Goal: Task Accomplishment & Management: Use online tool/utility

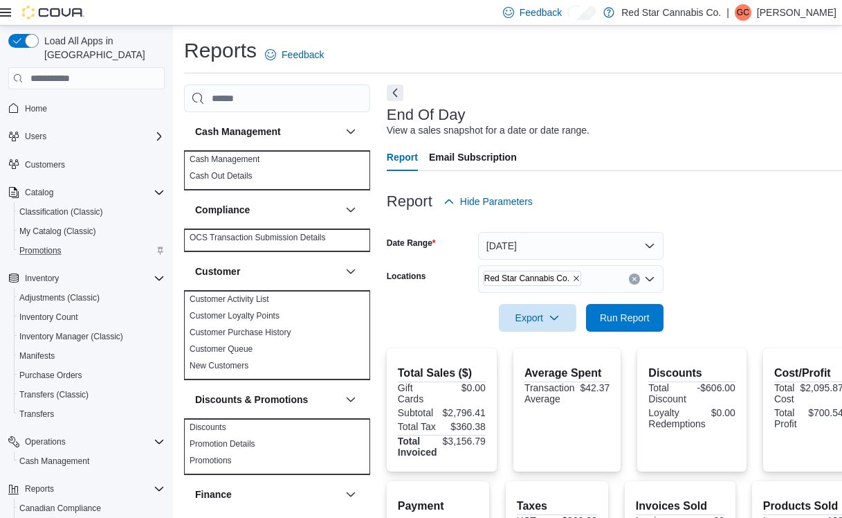
click at [68, 242] on div "Promotions" at bounding box center [91, 250] width 145 height 17
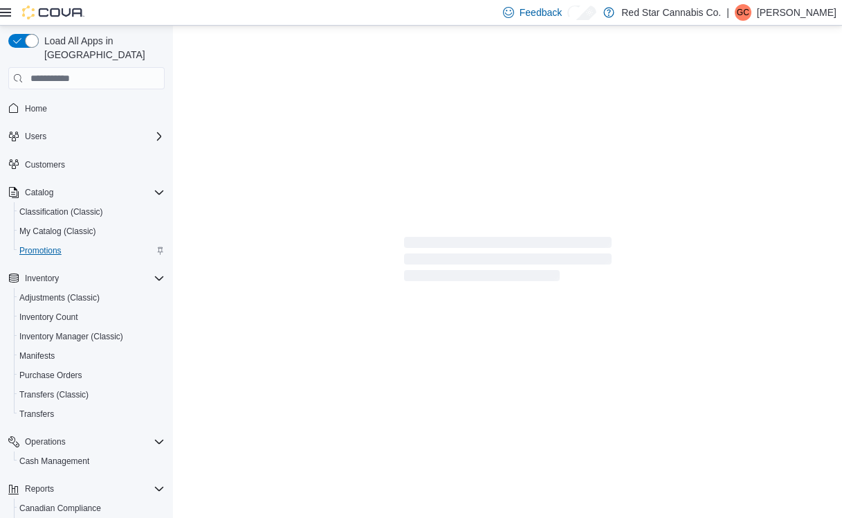
click at [42, 245] on span "Promotions" at bounding box center [40, 250] width 42 height 11
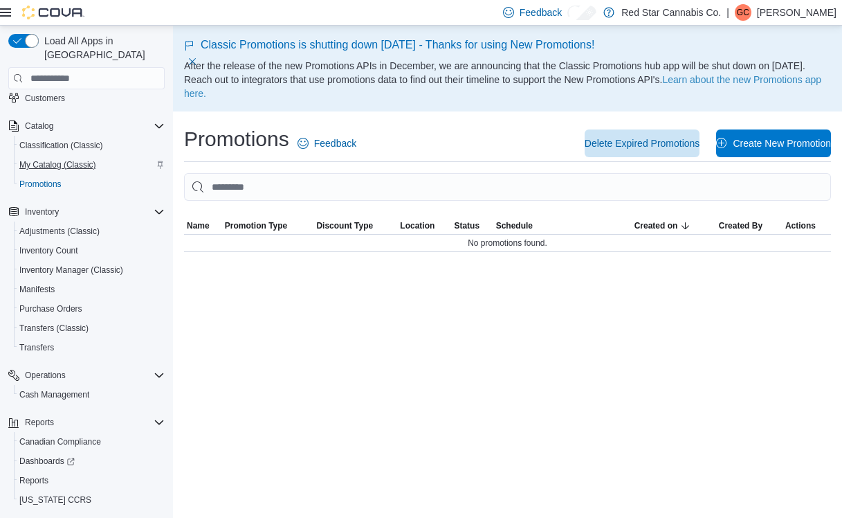
scroll to position [64, 0]
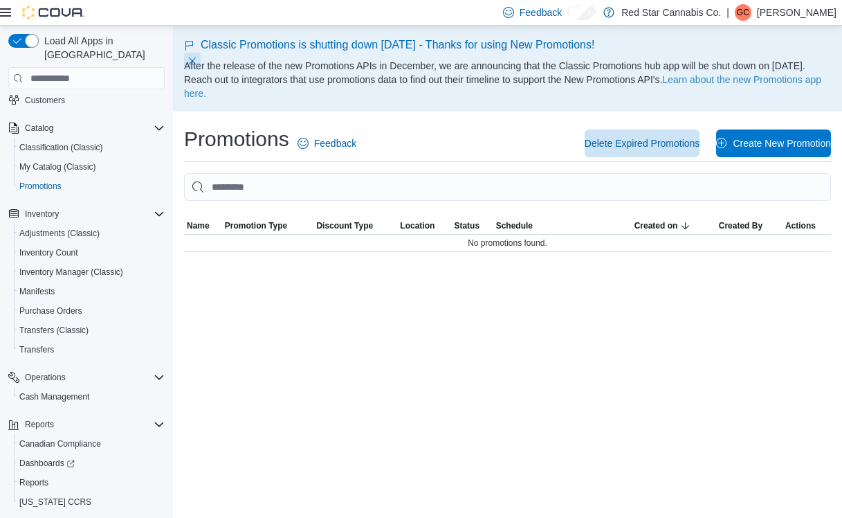
click at [194, 59] on button "Dismiss this callout" at bounding box center [192, 61] width 17 height 17
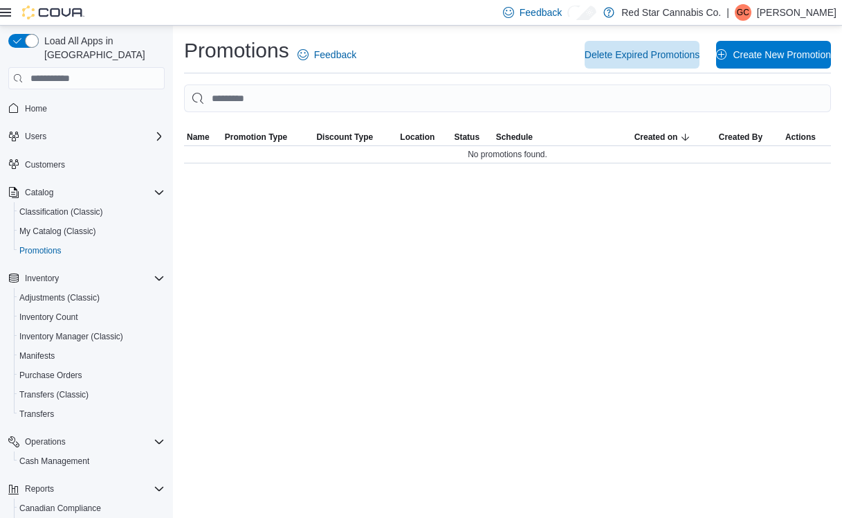
scroll to position [0, 0]
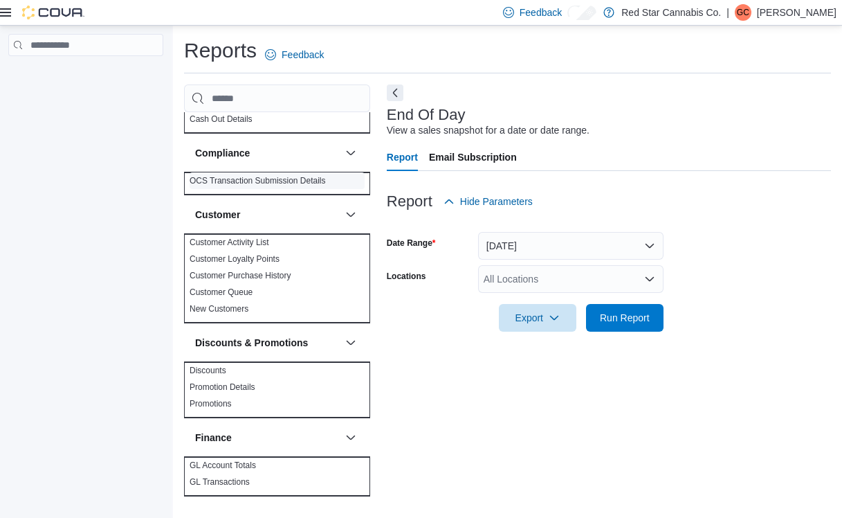
scroll to position [156, 0]
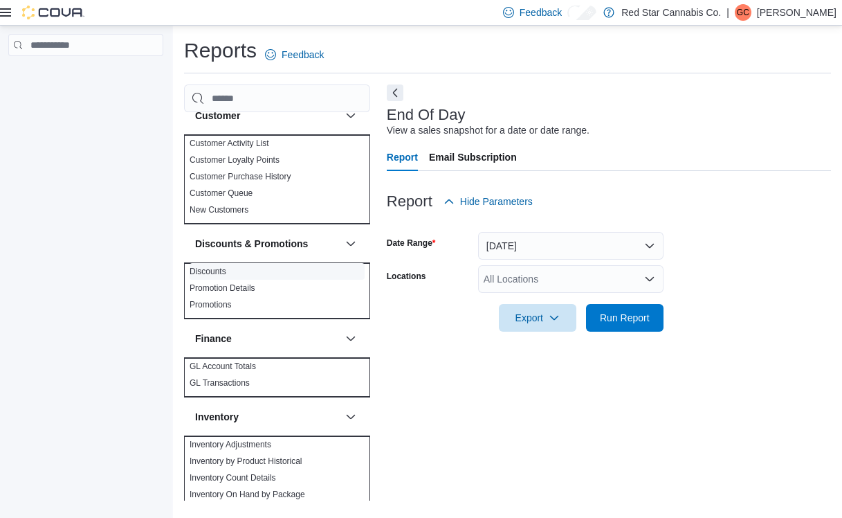
click at [217, 273] on link "Discounts" at bounding box center [208, 272] width 37 height 10
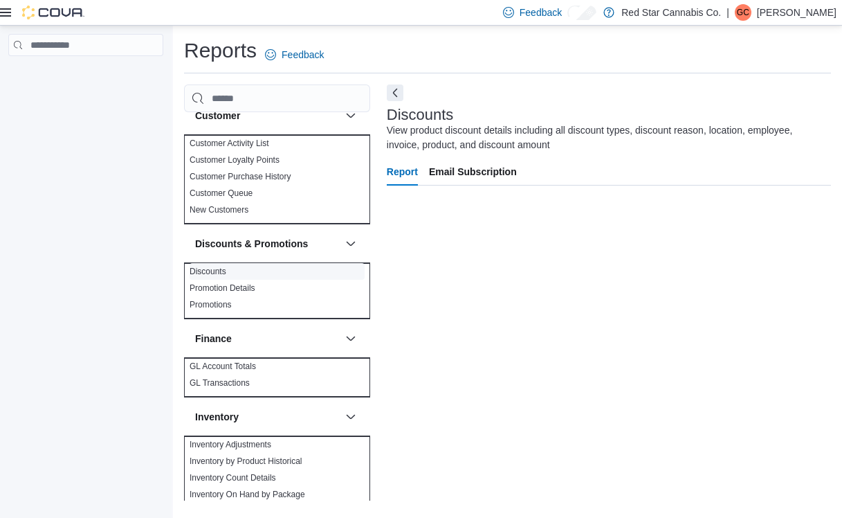
click at [213, 271] on link "Discounts" at bounding box center [208, 272] width 37 height 10
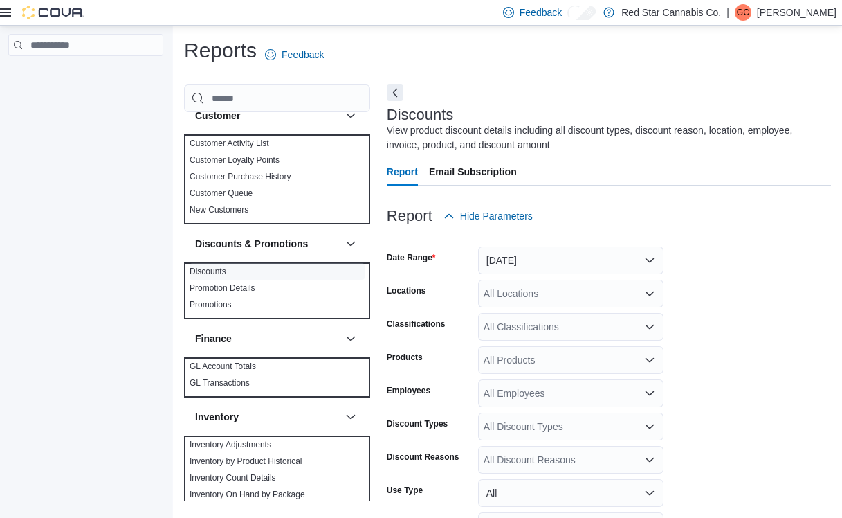
scroll to position [37, 0]
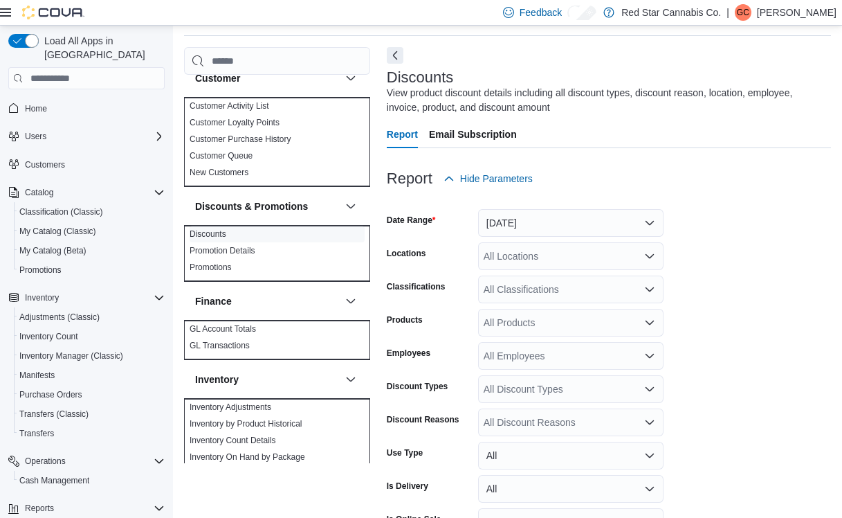
click at [583, 228] on button "[DATE]" at bounding box center [571, 223] width 186 height 28
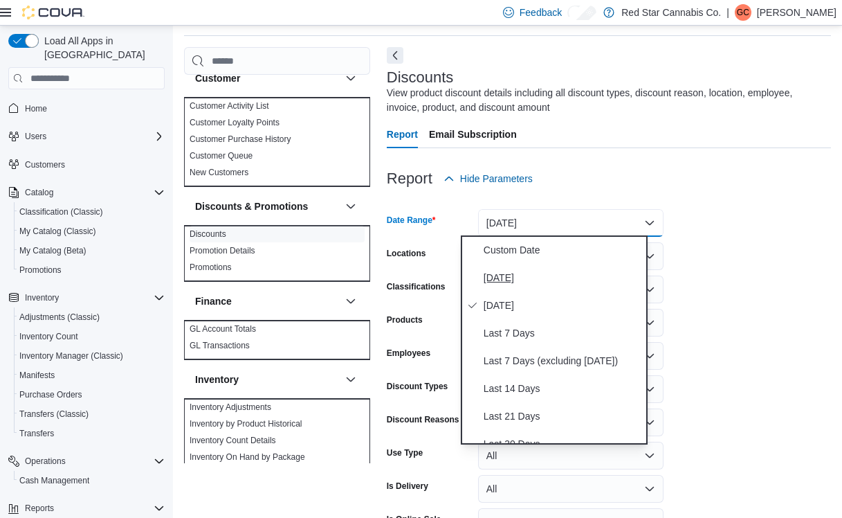
click at [525, 275] on span "[DATE]" at bounding box center [563, 277] width 158 height 17
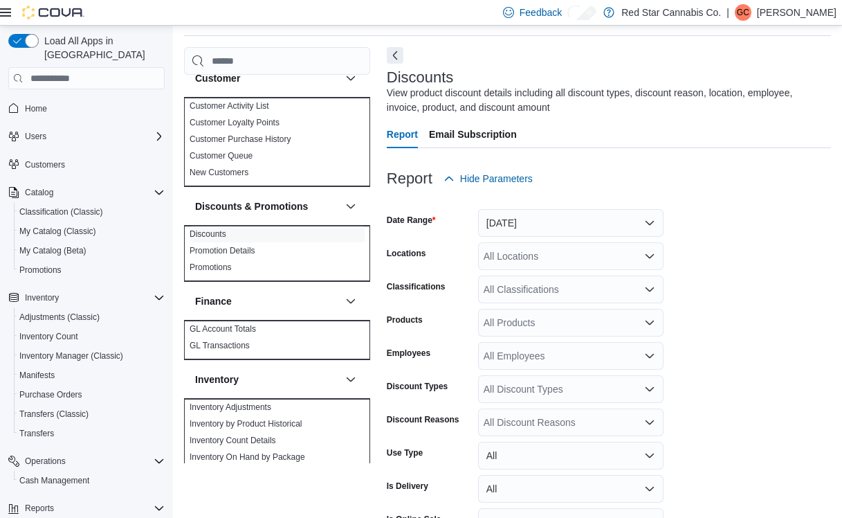
click at [715, 234] on form "Date Range [DATE] Locations All Locations Classifications All Classifications P…" at bounding box center [609, 383] width 444 height 382
click at [634, 249] on div "All Locations" at bounding box center [571, 256] width 186 height 28
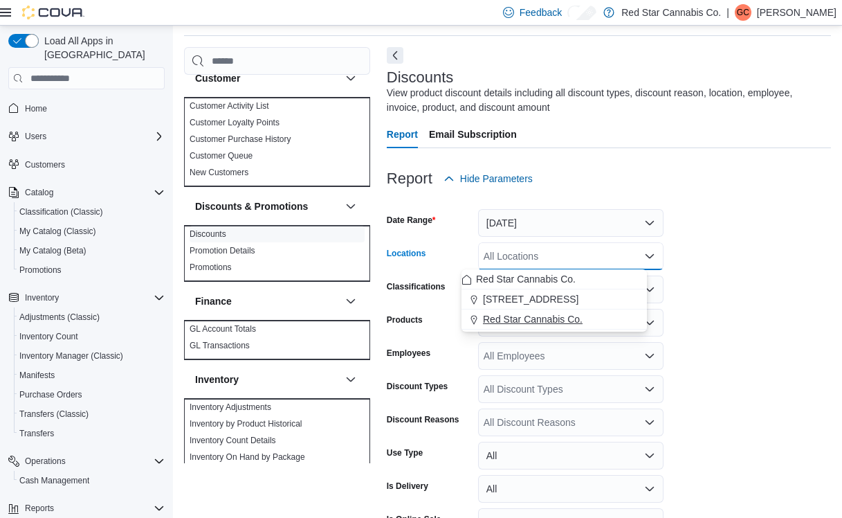
click at [548, 319] on span "Red Star Cannabis Co." at bounding box center [533, 319] width 100 height 14
click at [686, 285] on form "Date Range [DATE] Locations Red Star Cannabis Co. Combo box. Selected. Red Star…" at bounding box center [609, 383] width 444 height 382
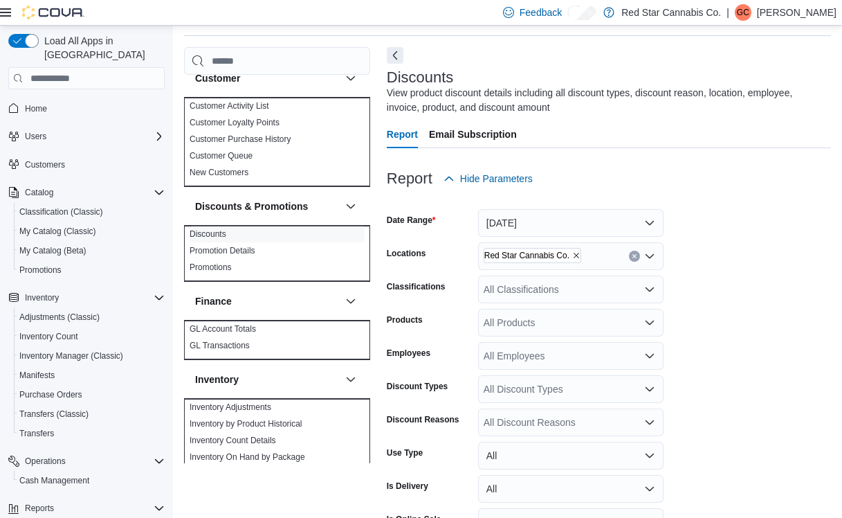
click at [619, 291] on div "All Classifications" at bounding box center [571, 290] width 186 height 28
click at [743, 284] on form "Date Range [DATE] Locations Red Star Cannabis Co. Classifications All Classific…" at bounding box center [609, 383] width 444 height 382
click at [575, 427] on div "All Discount Reasons" at bounding box center [571, 422] width 186 height 28
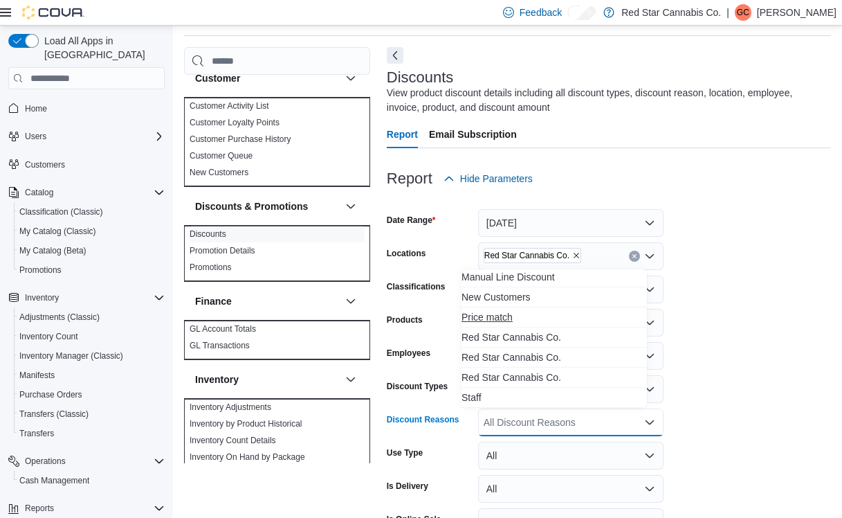
click at [548, 320] on span "Price match" at bounding box center [555, 317] width 186 height 14
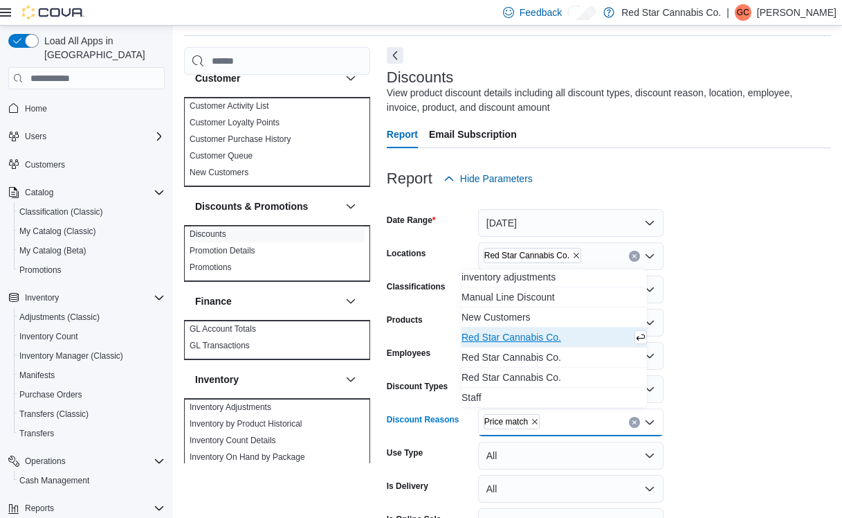
scroll to position [102, 0]
click at [756, 307] on form "Date Range [DATE] Locations Red Star Cannabis Co. Classifications All Classific…" at bounding box center [609, 383] width 444 height 382
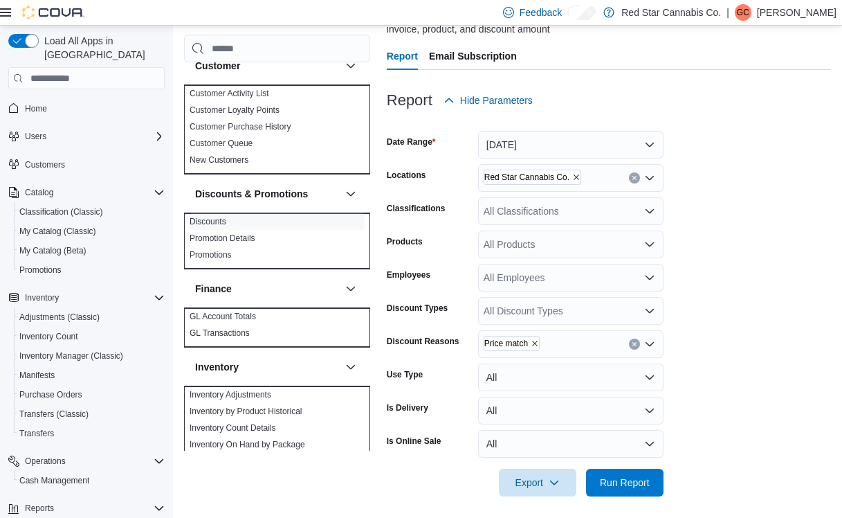
scroll to position [121, 0]
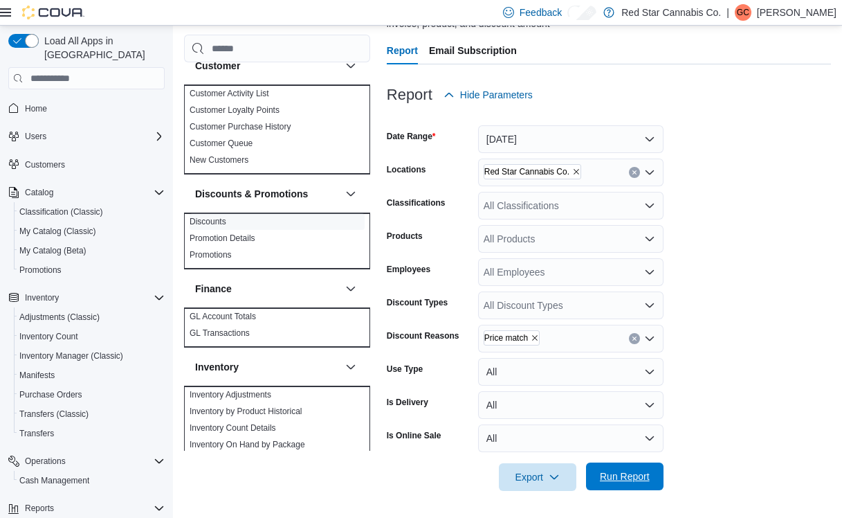
click at [606, 480] on span "Run Report" at bounding box center [625, 476] width 50 height 14
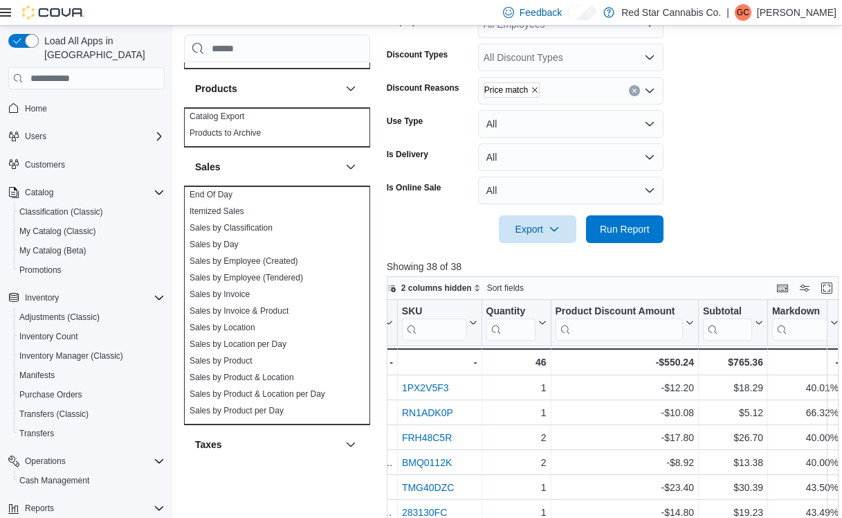
scroll to position [946, 0]
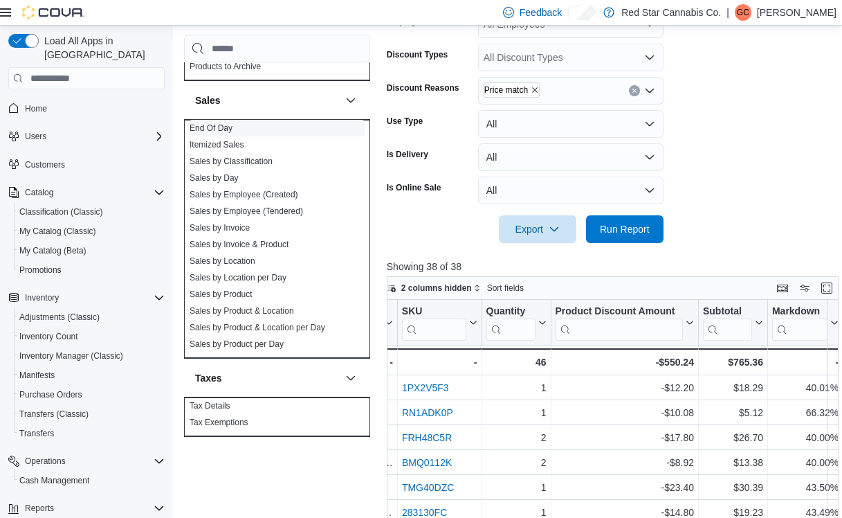
click at [217, 129] on link "End Of Day" at bounding box center [211, 128] width 43 height 10
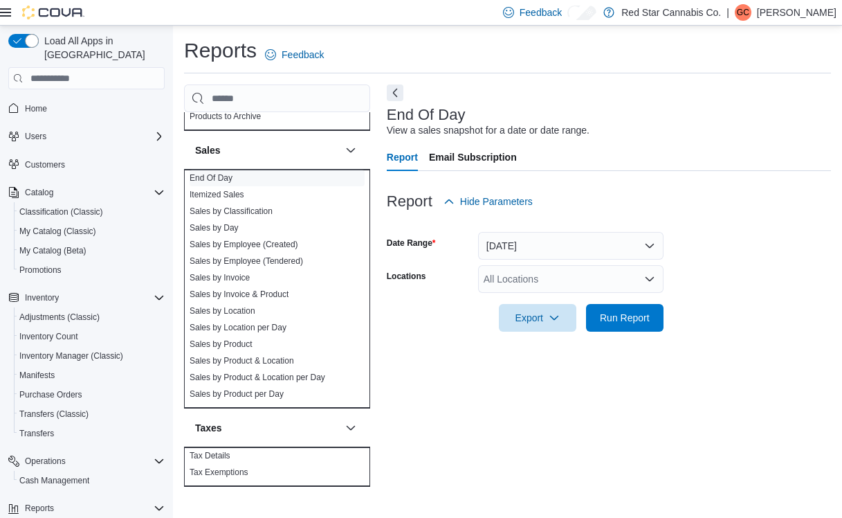
click at [526, 248] on button "[DATE]" at bounding box center [571, 246] width 186 height 28
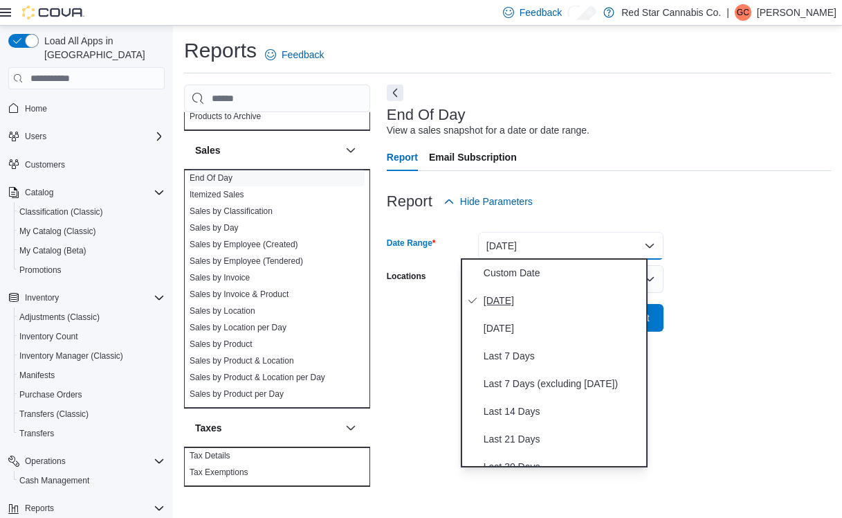
click at [500, 303] on span "[DATE]" at bounding box center [563, 300] width 158 height 17
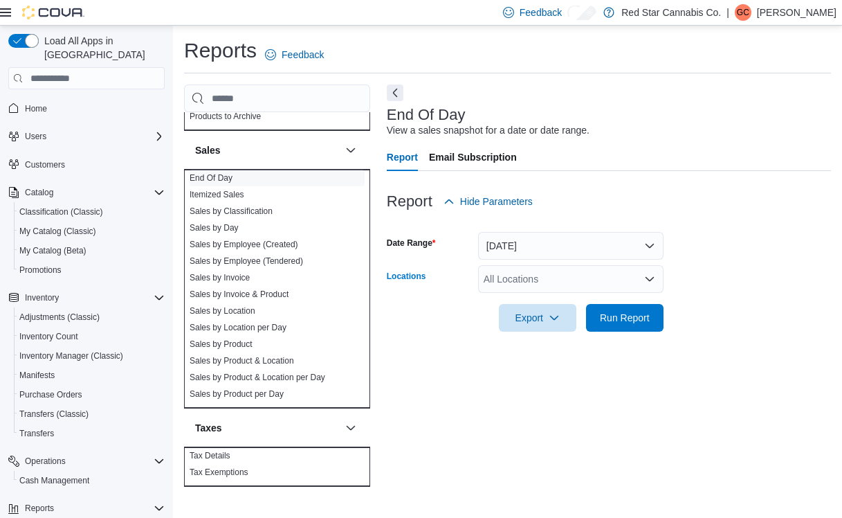
click at [591, 291] on div "All Locations" at bounding box center [571, 279] width 186 height 28
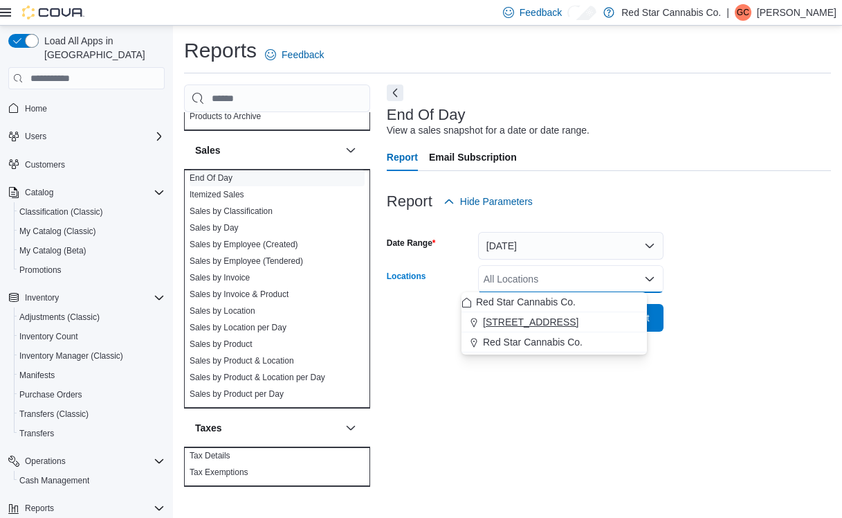
click at [555, 324] on div "[STREET_ADDRESS]" at bounding box center [555, 322] width 186 height 14
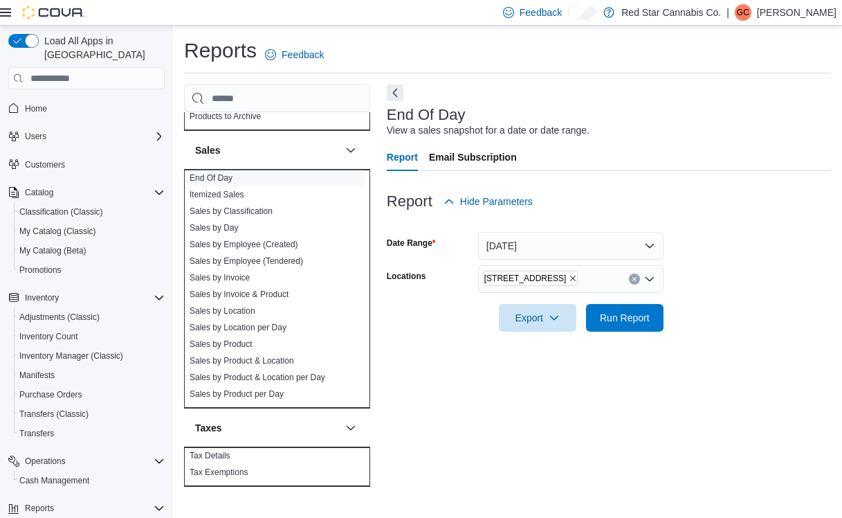
click at [680, 296] on div at bounding box center [609, 298] width 444 height 11
click at [633, 313] on span "Run Report" at bounding box center [625, 317] width 78 height 28
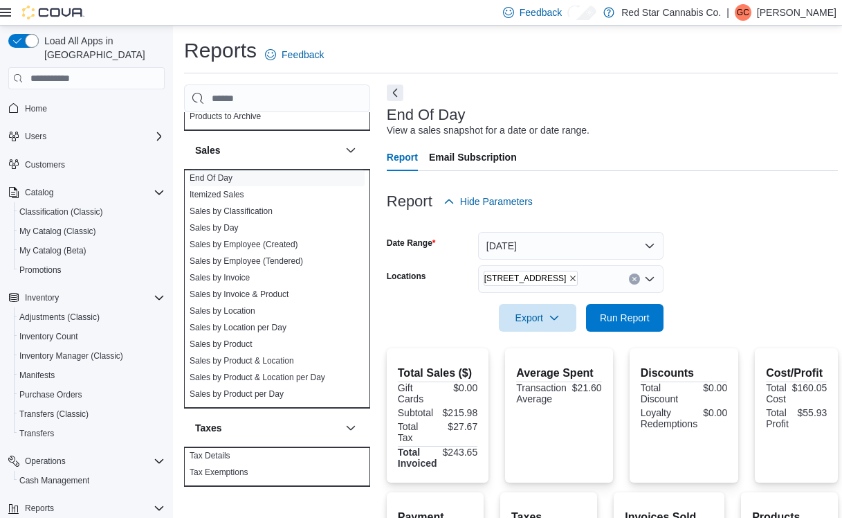
click at [569, 275] on icon "Remove 15191 Yonge St. from selection in this group" at bounding box center [573, 278] width 8 height 8
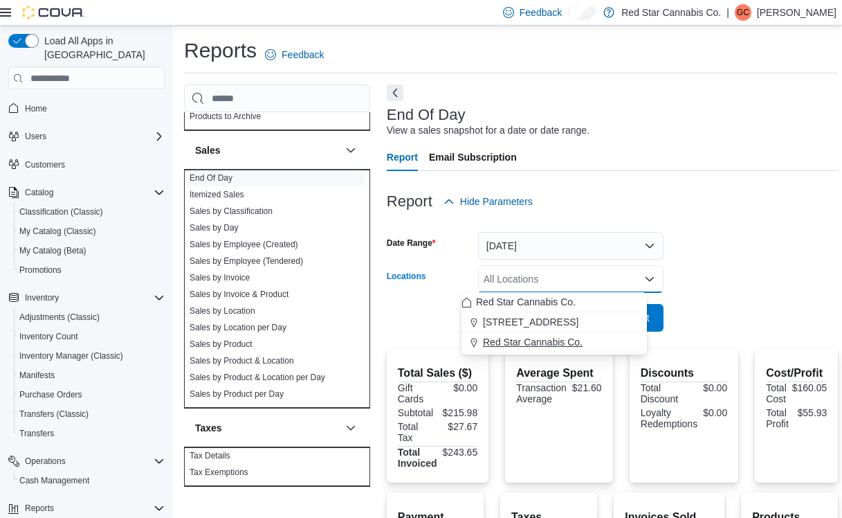
click at [512, 345] on span "Red Star Cannabis Co." at bounding box center [533, 342] width 100 height 14
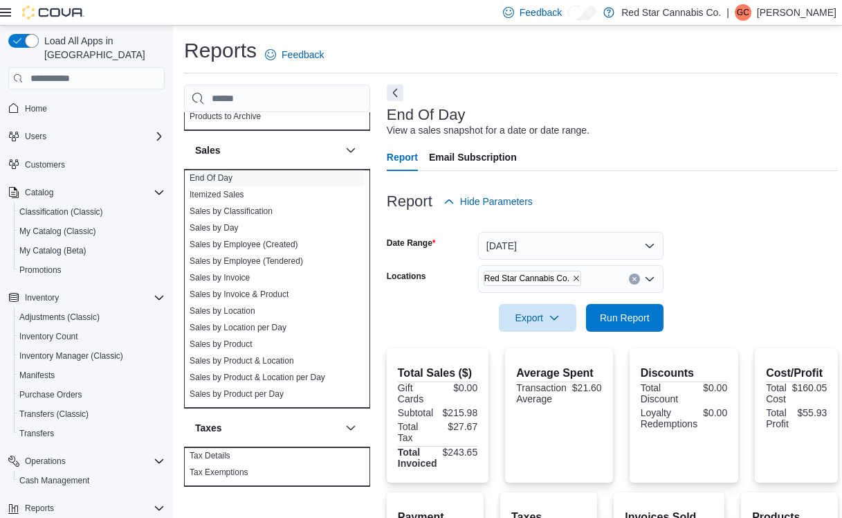
click at [712, 296] on div at bounding box center [613, 298] width 452 height 11
click at [627, 318] on span "Run Report" at bounding box center [625, 317] width 50 height 14
